Goal: Task Accomplishment & Management: Use online tool/utility

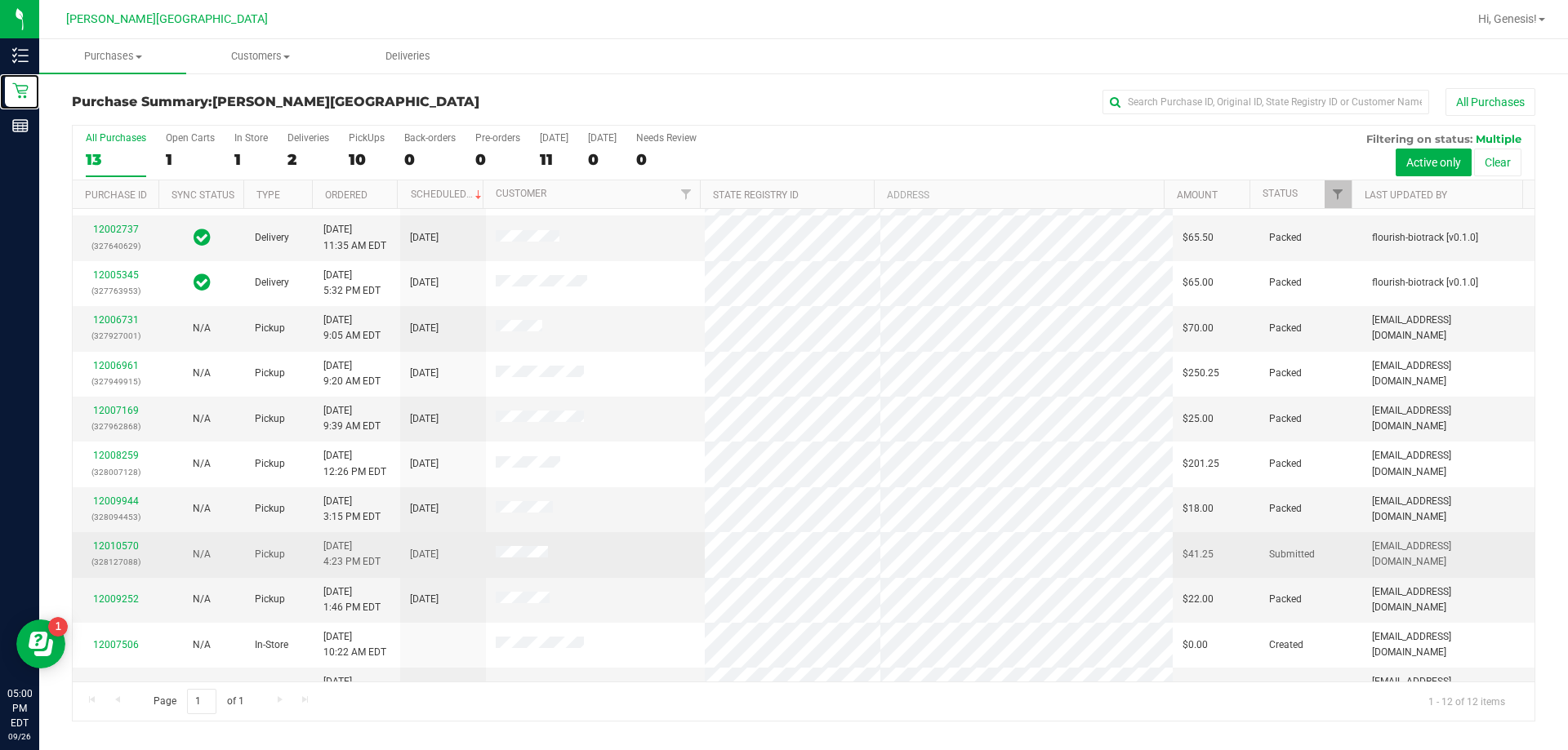
scroll to position [69, 0]
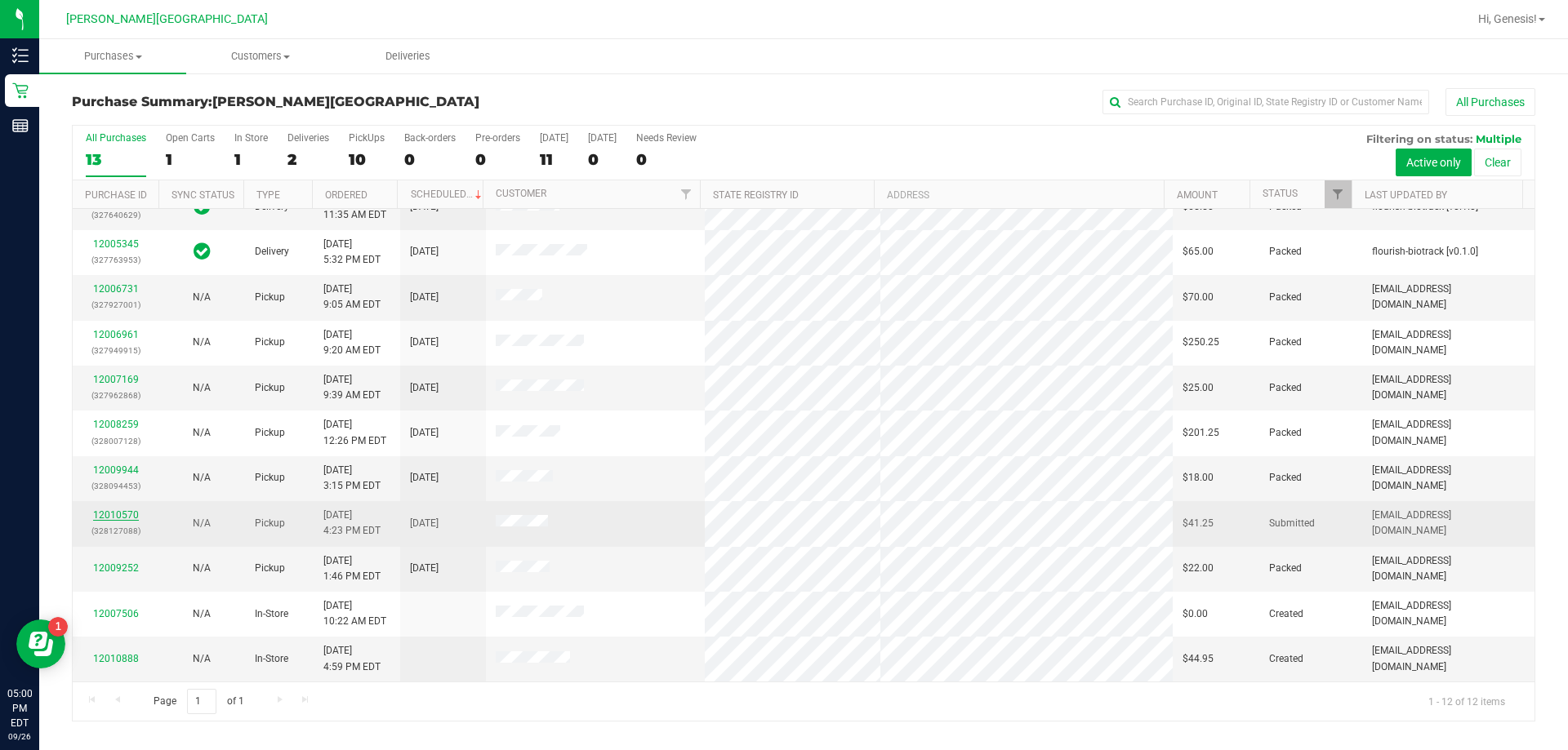
click at [129, 511] on link "12010570" at bounding box center [115, 515] width 46 height 12
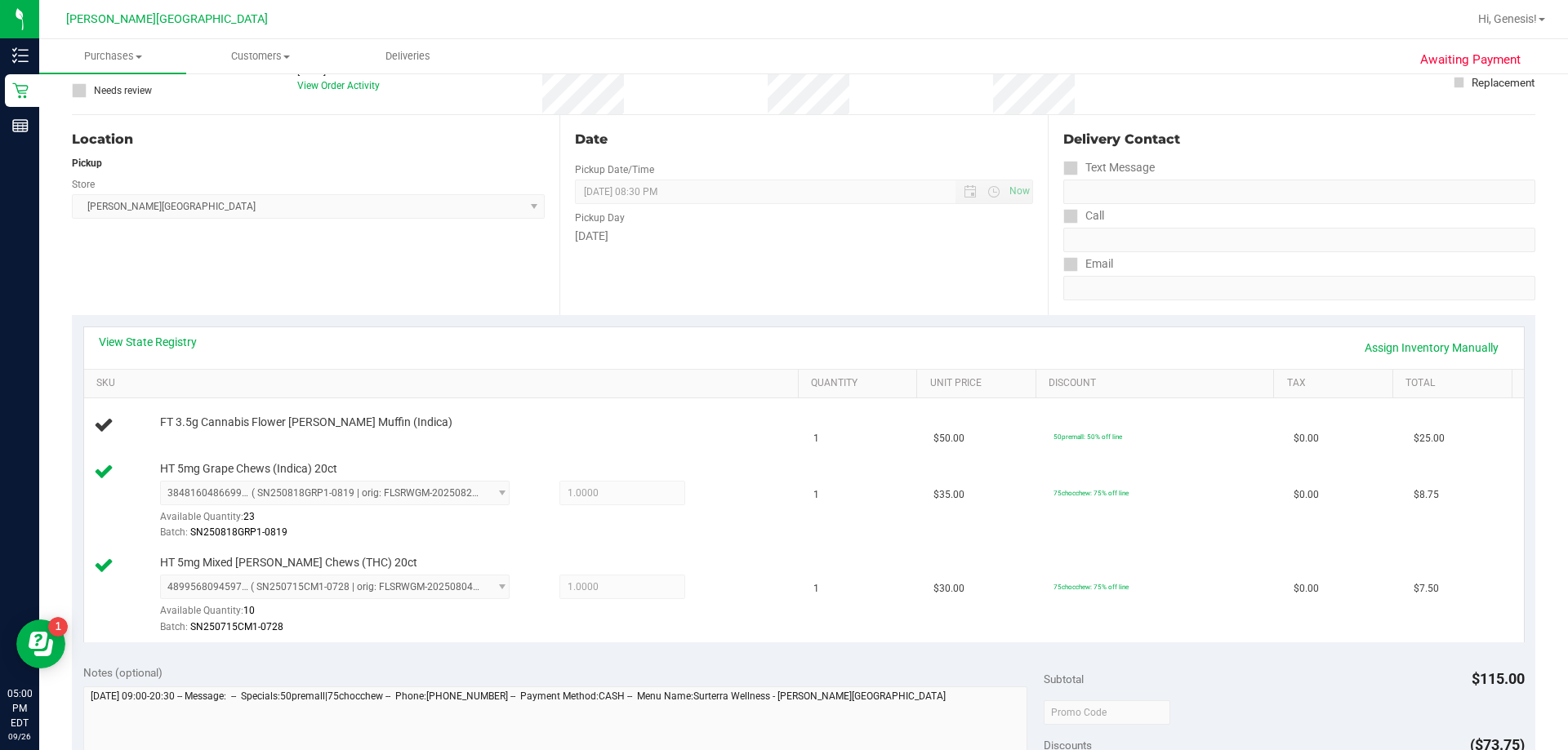
scroll to position [326, 0]
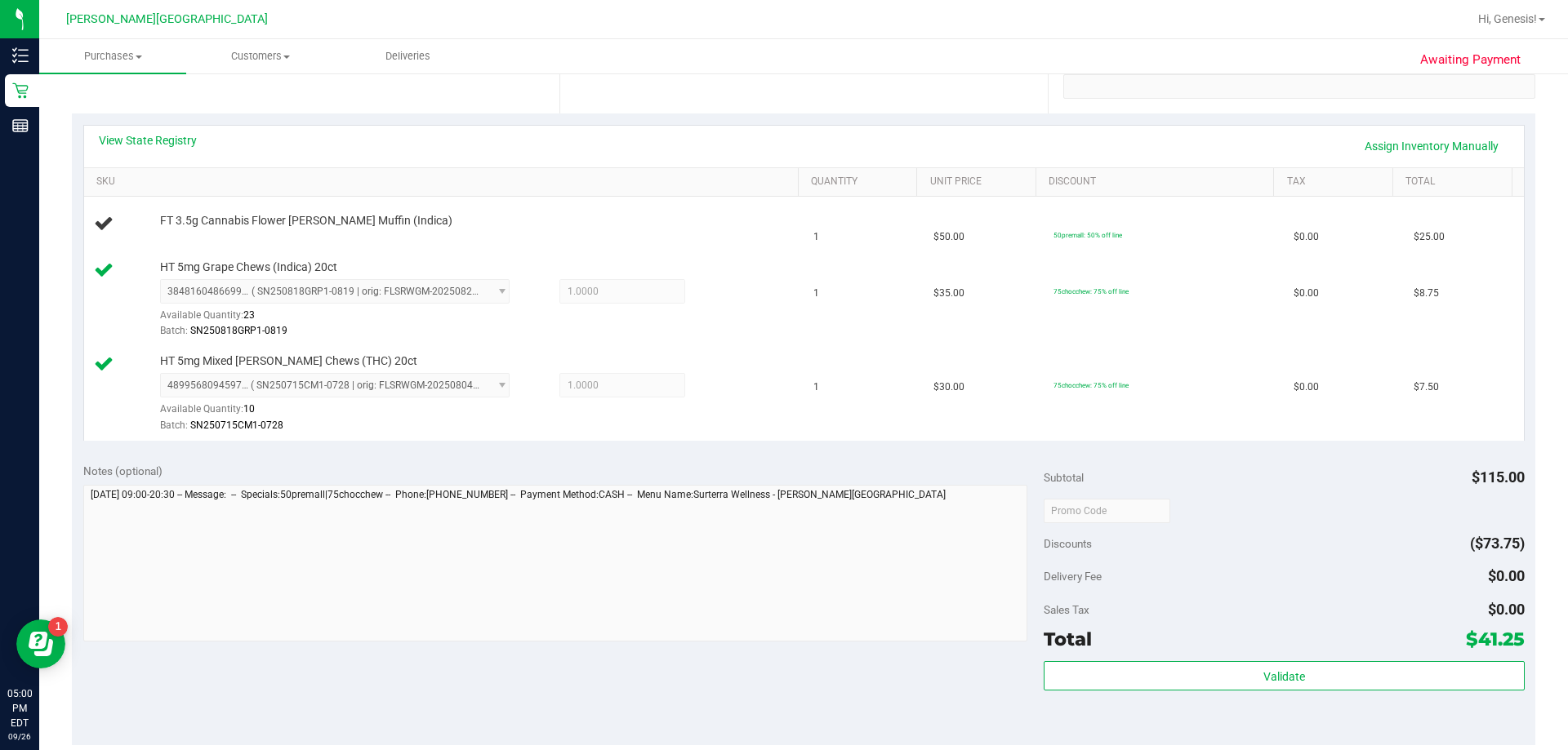
click at [619, 154] on div "View State Registry Assign Inventory Manually" at bounding box center [804, 146] width 1410 height 28
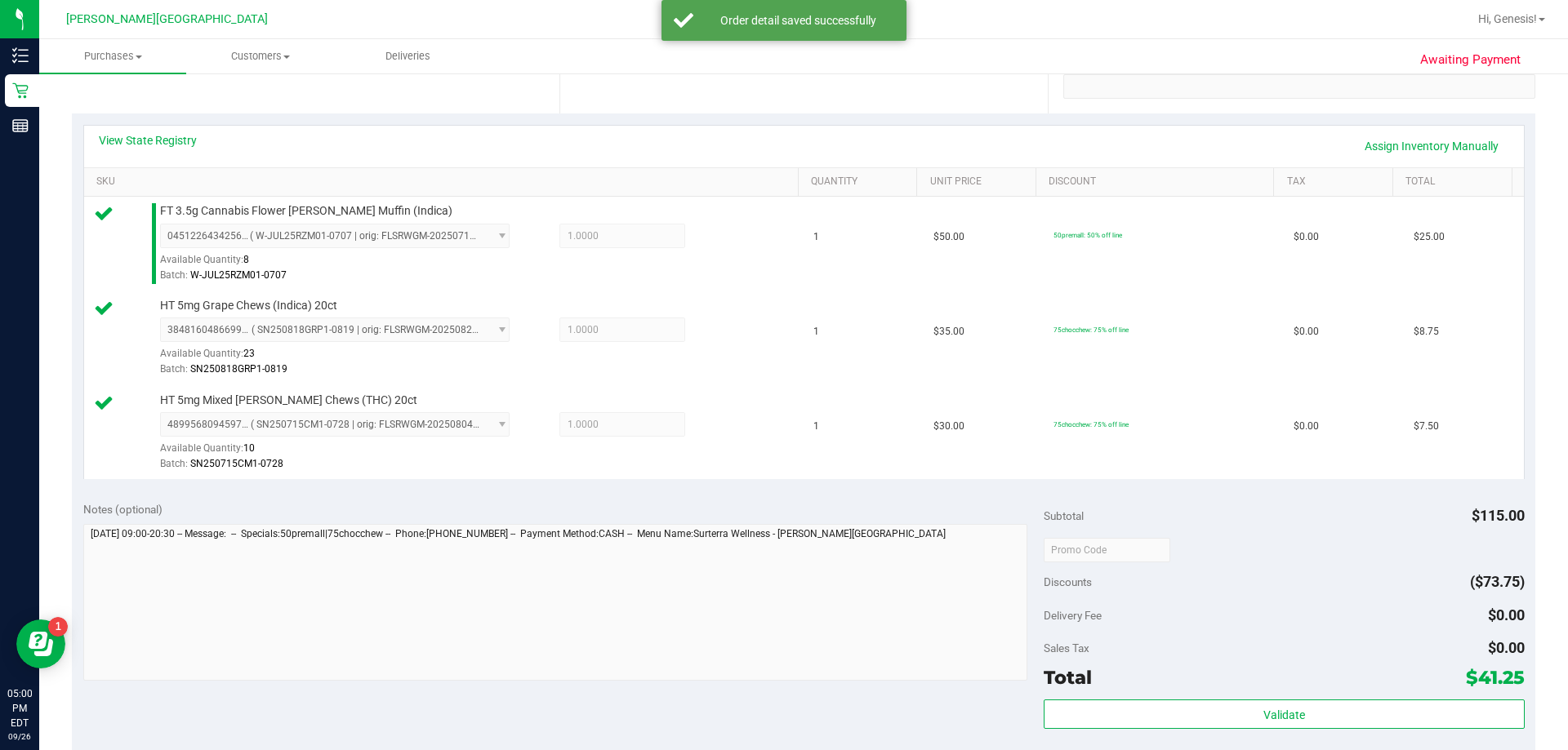
drag, startPoint x: 776, startPoint y: 333, endPoint x: 973, endPoint y: 498, distance: 257.0
click at [788, 352] on tr "HT 5mg Grape Chews (Indica) 20ct 3848160486699108 ( SN250818GRP1-0819 | orig: F…" at bounding box center [803, 338] width 1440 height 95
click at [788, 517] on div "Notes (optional)" at bounding box center [564, 509] width 961 height 16
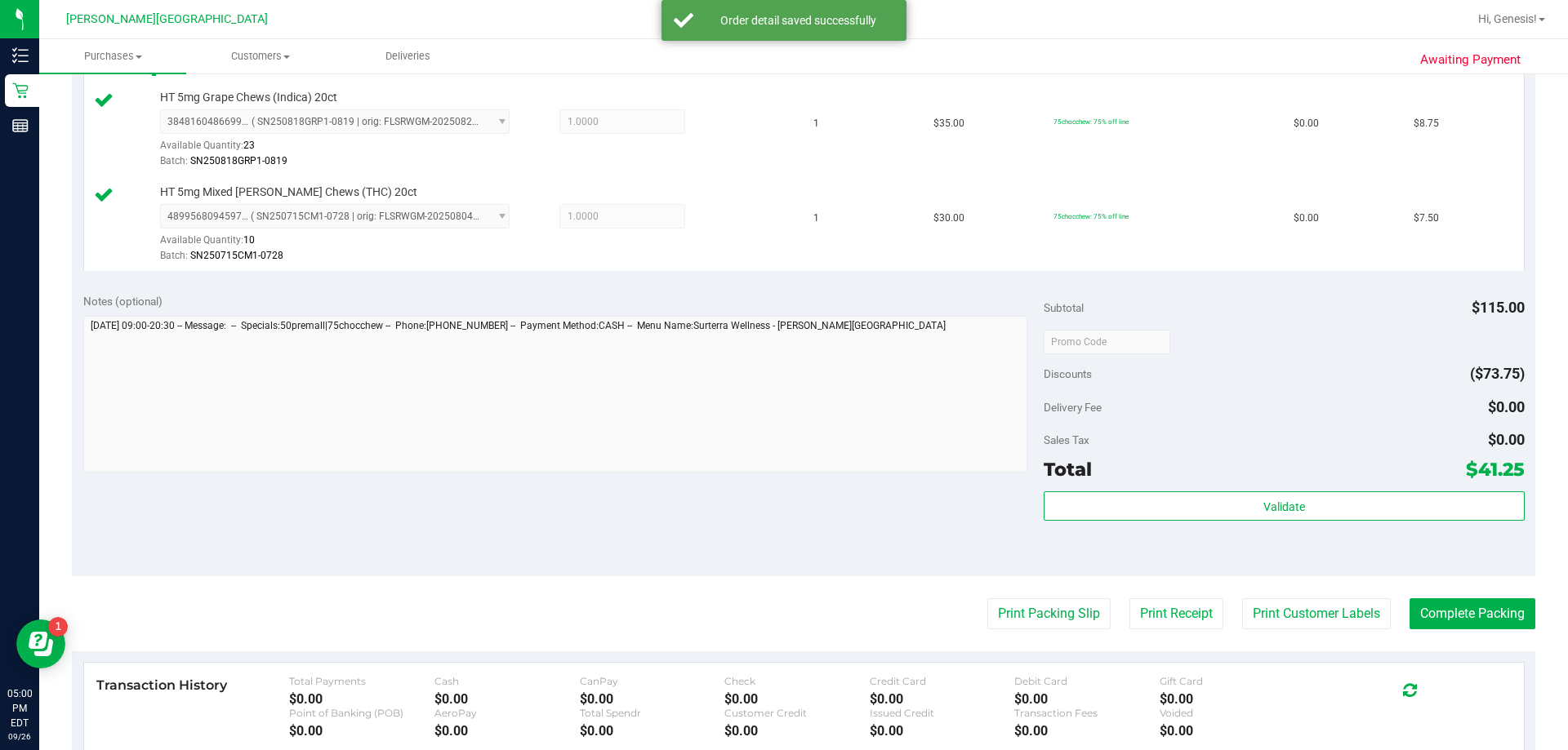
scroll to position [774, 0]
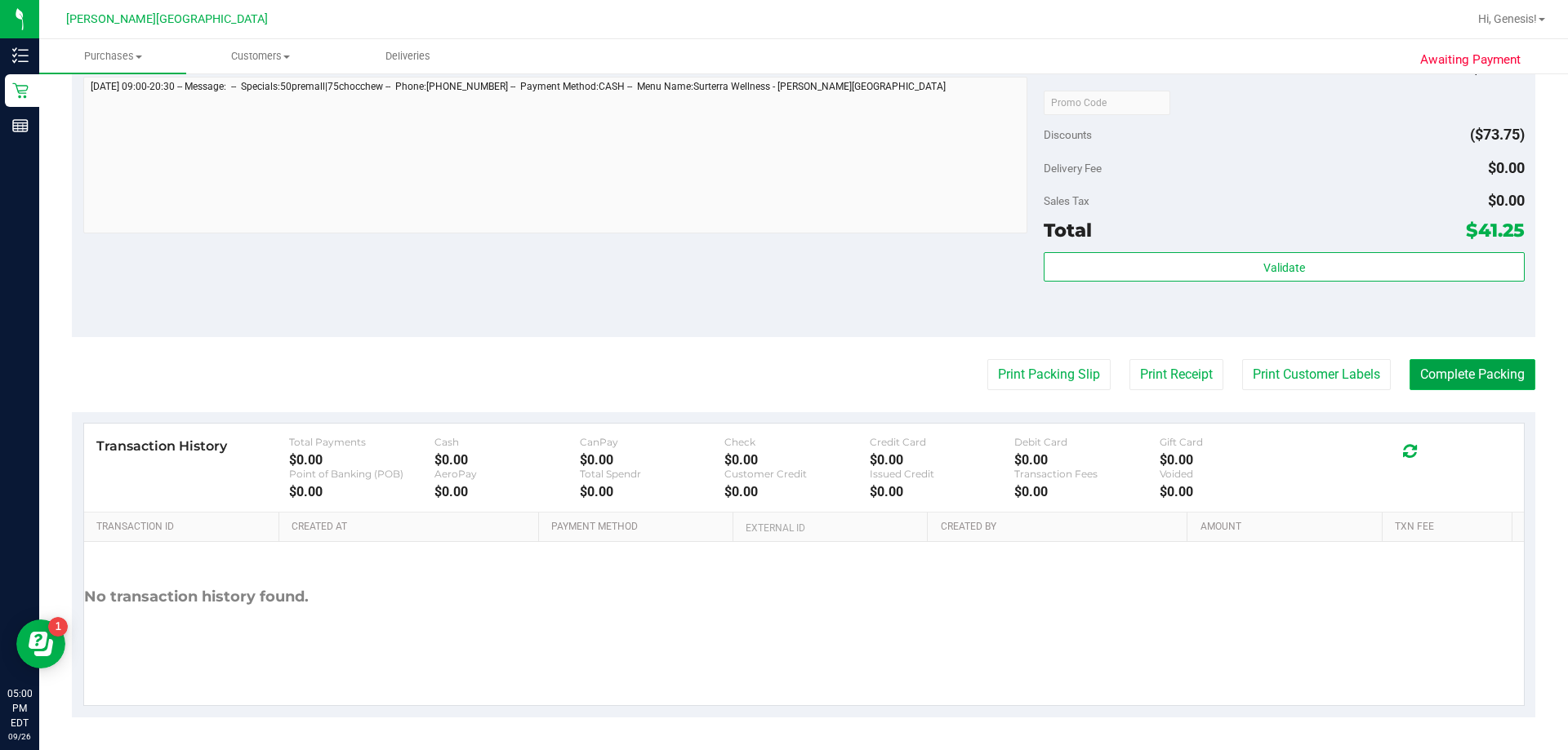
click at [788, 369] on button "Complete Packing" at bounding box center [1472, 375] width 125 height 31
